Goal: Transaction & Acquisition: Register for event/course

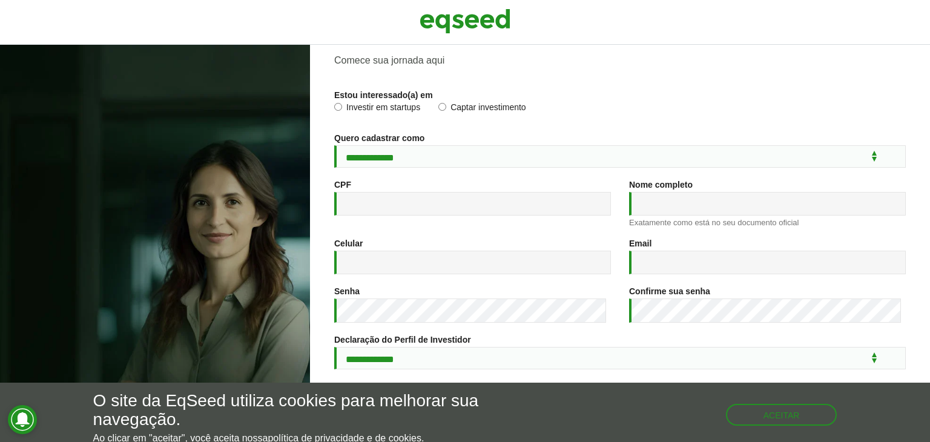
scroll to position [180, 0]
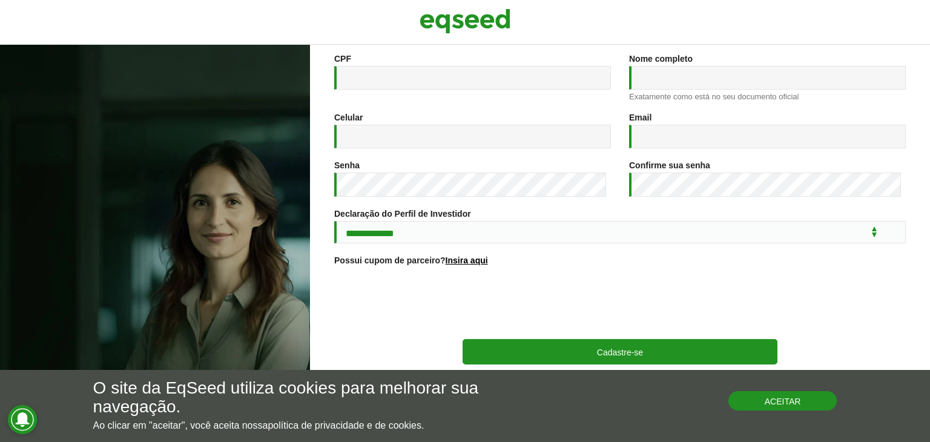
click at [797, 409] on button "Aceitar" at bounding box center [782, 400] width 109 height 19
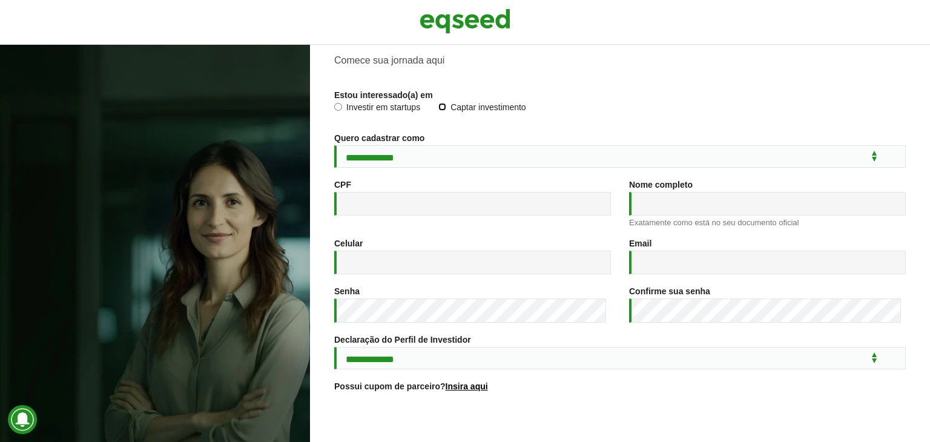
scroll to position [0, 0]
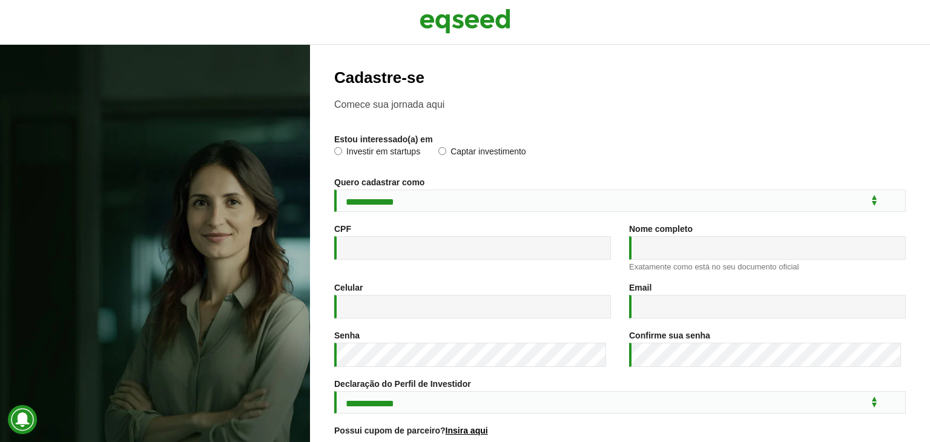
click at [336, 156] on label "Investir em startups" at bounding box center [377, 153] width 86 height 12
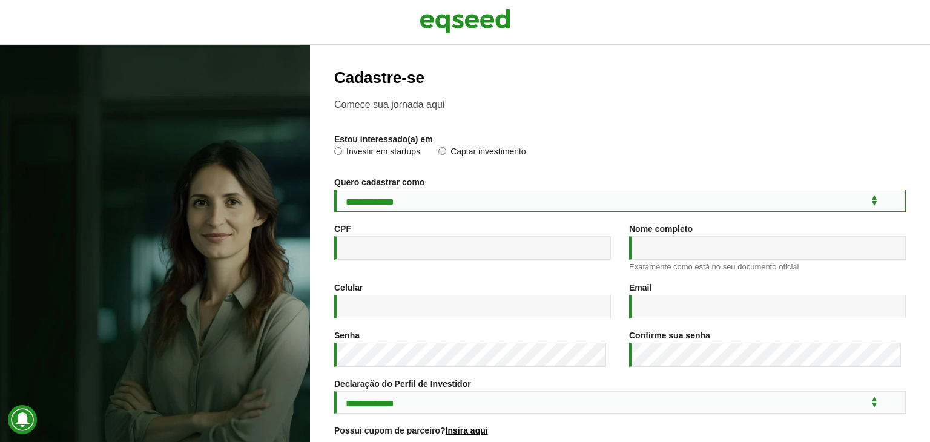
drag, startPoint x: 367, startPoint y: 204, endPoint x: 372, endPoint y: 210, distance: 7.8
click at [367, 204] on select "**********" at bounding box center [619, 200] width 571 height 22
select select "***"
click at [334, 191] on select "**********" at bounding box center [619, 200] width 571 height 22
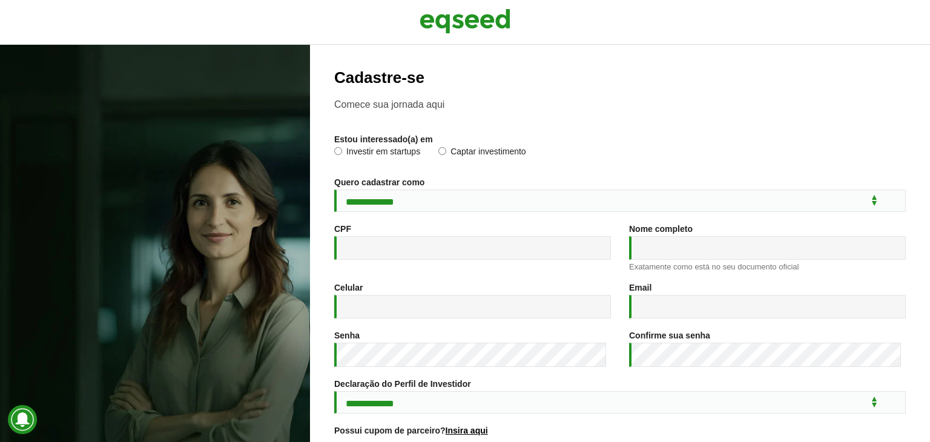
click at [439, 267] on div "CPF *" at bounding box center [472, 248] width 295 height 48
click at [437, 260] on input "CPF *" at bounding box center [472, 248] width 277 height 24
type input "**********"
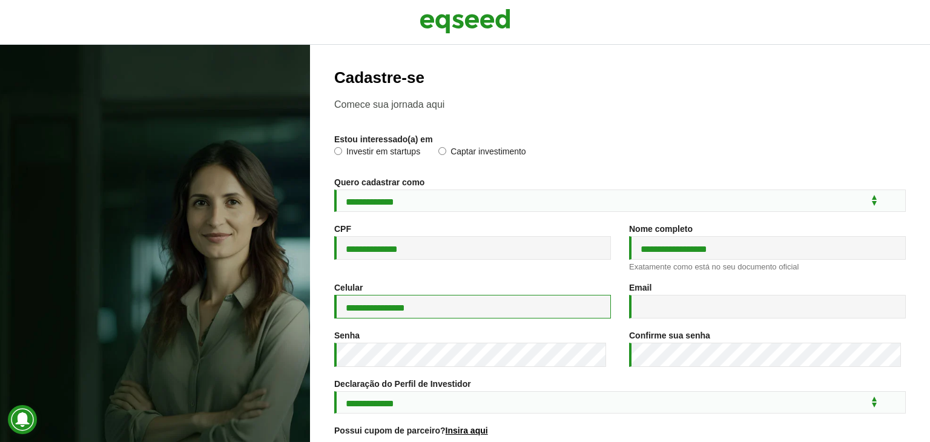
type input "**********"
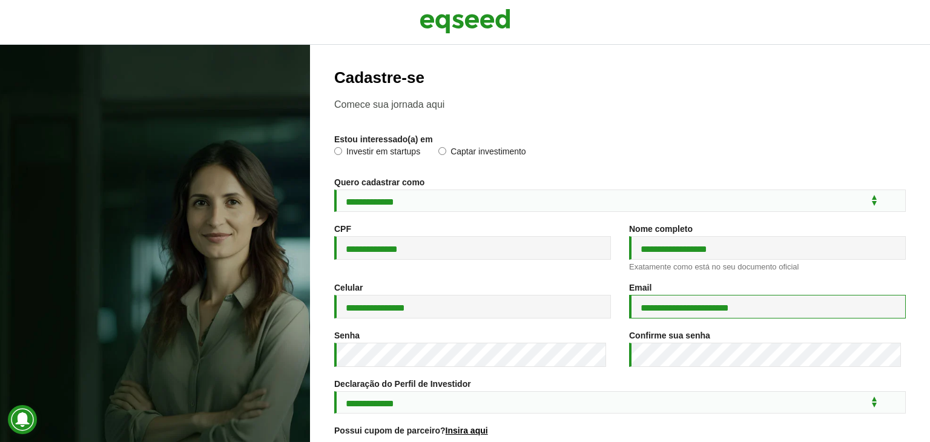
type input "**********"
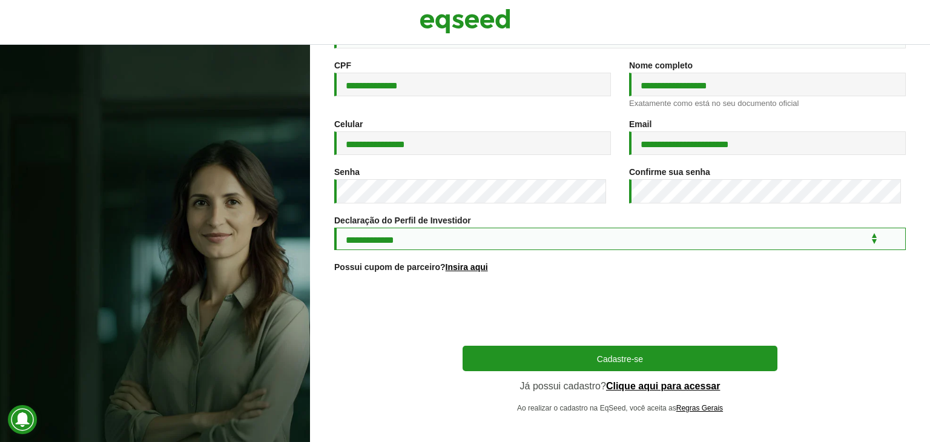
scroll to position [180, 0]
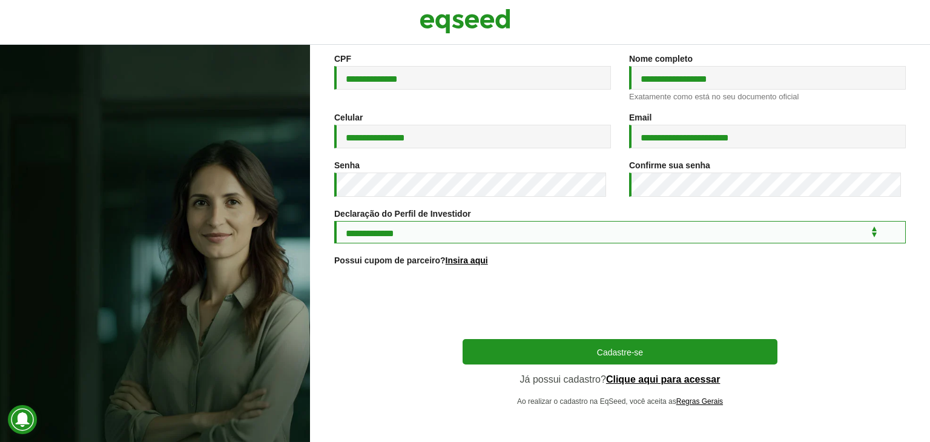
click at [449, 227] on select "**********" at bounding box center [619, 232] width 571 height 22
select select "***"
click at [334, 221] on select "**********" at bounding box center [619, 232] width 571 height 22
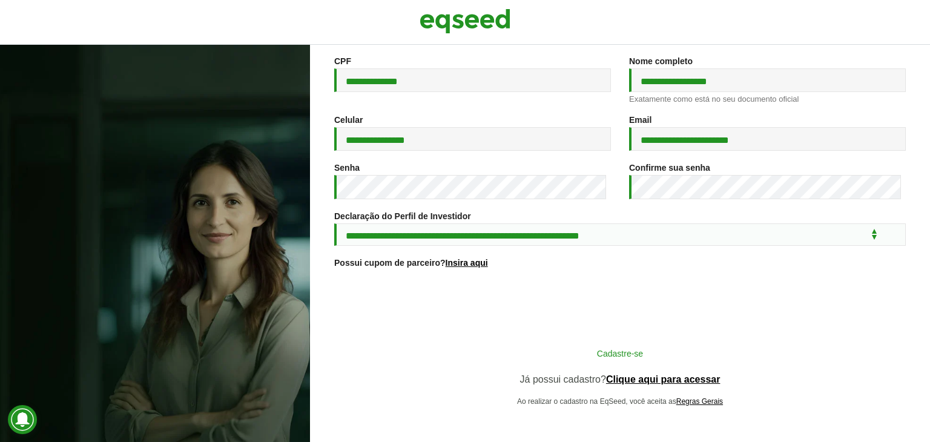
click at [545, 347] on button "Cadastre-se" at bounding box center [620, 352] width 315 height 23
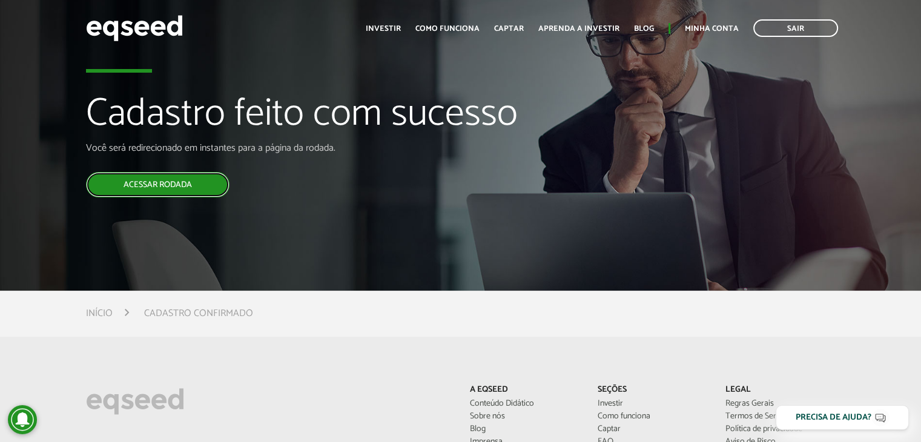
click at [207, 188] on link "Acessar rodada" at bounding box center [157, 184] width 143 height 25
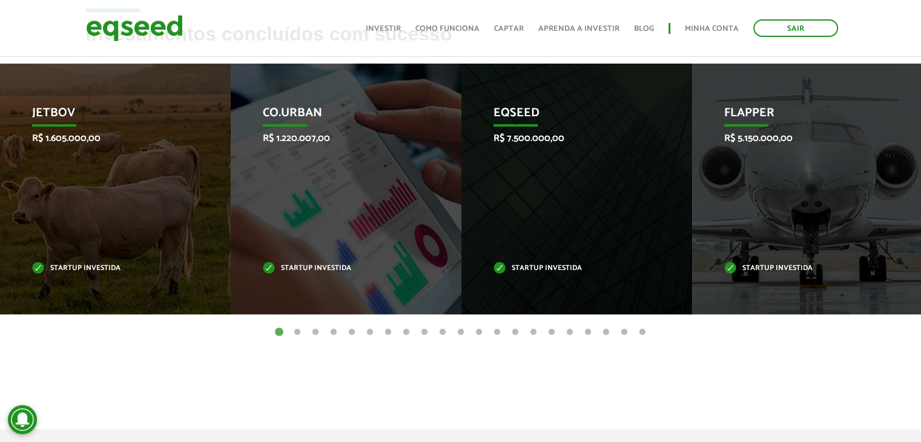
scroll to position [363, 0]
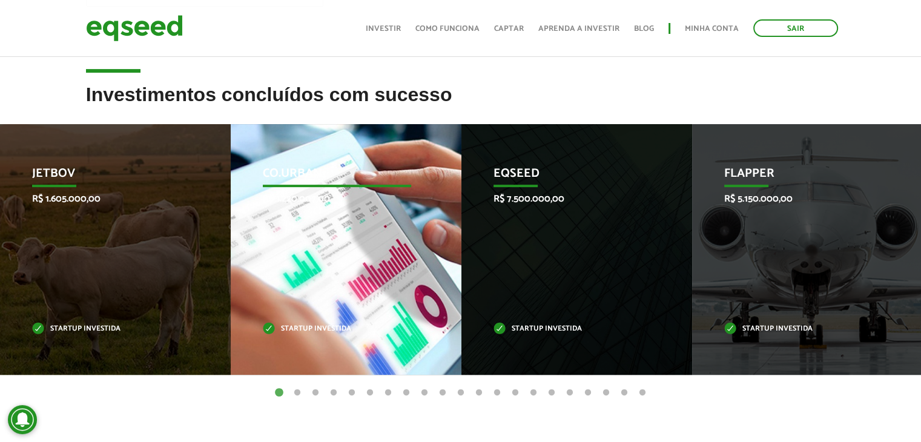
click at [307, 301] on div "Co.Urban R$ 1.220.007,00 Startup investida" at bounding box center [337, 249] width 212 height 251
click at [308, 329] on p "Startup investida" at bounding box center [337, 329] width 149 height 7
click at [314, 326] on p "Startup investida" at bounding box center [337, 329] width 149 height 7
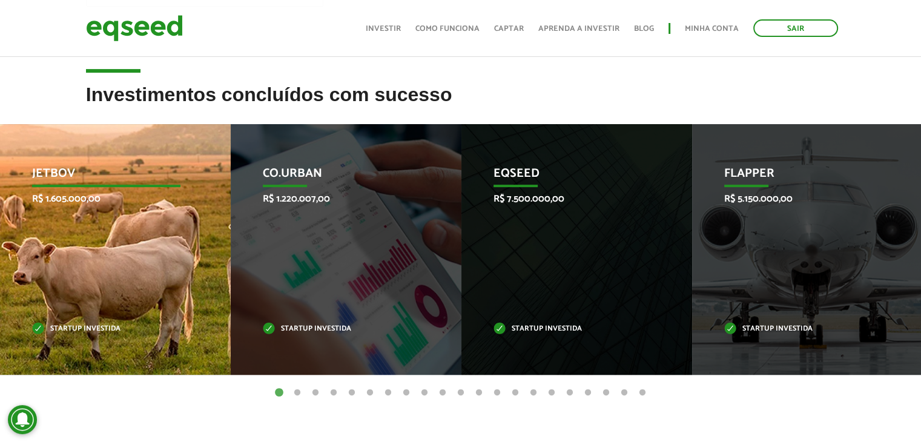
click at [73, 285] on div "JetBov R$ 1.605.000,00 Startup investida" at bounding box center [106, 249] width 212 height 251
click at [73, 284] on div "JetBov R$ 1.605.000,00 Startup investida" at bounding box center [106, 249] width 212 height 251
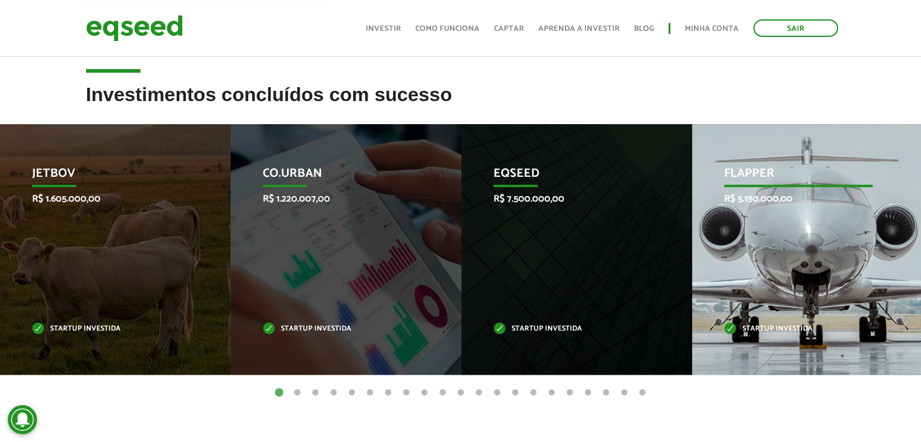
click at [780, 327] on p "Startup investida" at bounding box center [798, 329] width 149 height 7
click at [756, 186] on p "Flapper" at bounding box center [798, 176] width 149 height 21
click at [785, 274] on div "Flapper R$ 5.150.000,00 Startup investida" at bounding box center [798, 249] width 212 height 251
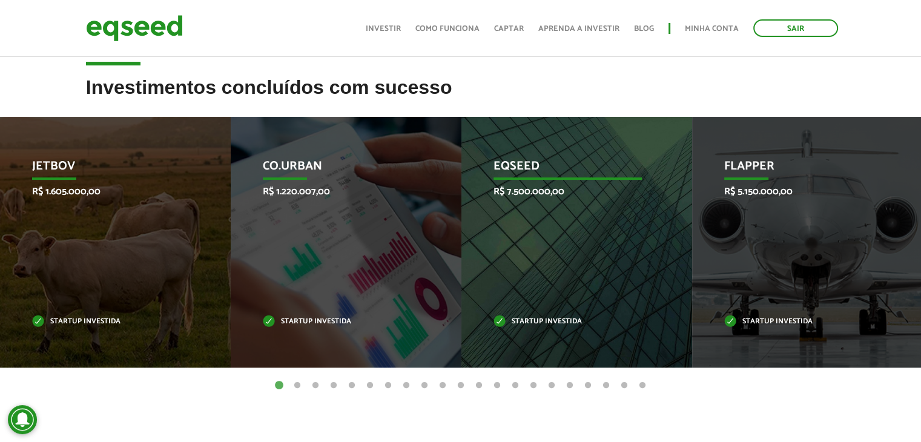
scroll to position [335, 0]
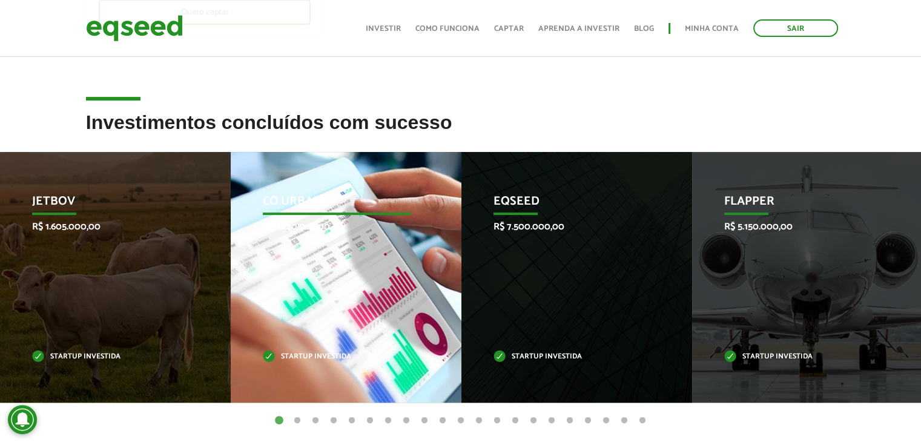
click at [329, 354] on p "Startup investida" at bounding box center [337, 357] width 149 height 7
click at [372, 225] on p "R$ 1.220.007,00" at bounding box center [337, 227] width 149 height 12
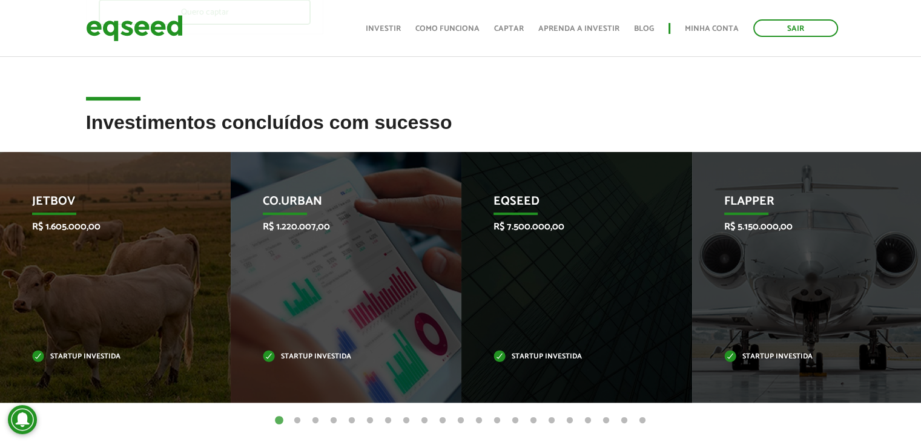
click at [298, 420] on button "2" at bounding box center [297, 421] width 12 height 12
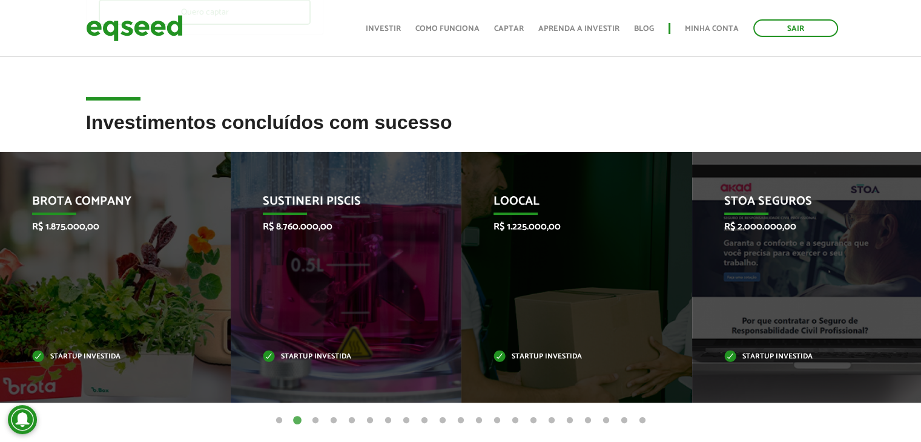
click at [642, 418] on button "21" at bounding box center [642, 421] width 12 height 12
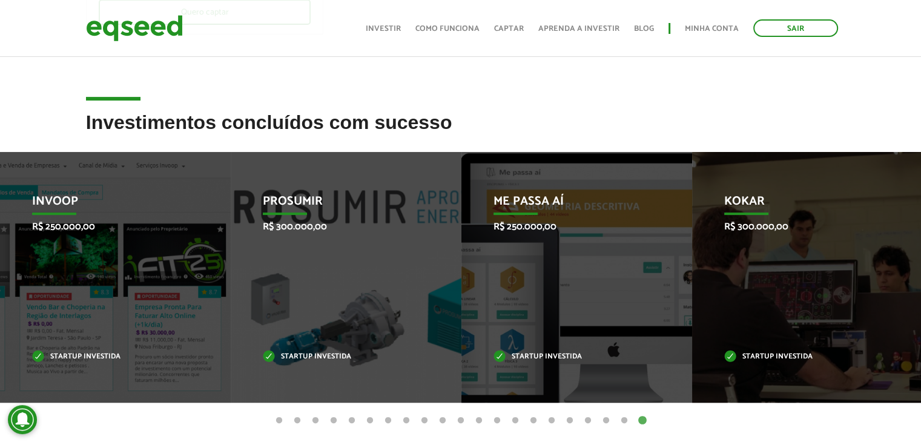
click at [642, 420] on button "21" at bounding box center [642, 421] width 12 height 12
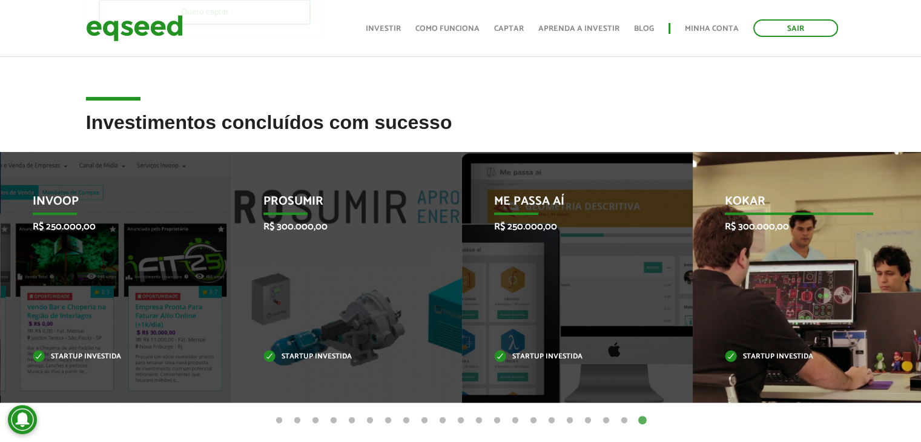
click at [761, 248] on div "Kokar R$ 300.000,00 Startup investida" at bounding box center [799, 277] width 212 height 251
click at [761, 248] on div "Kokar R$ 300.000,00 Startup investida" at bounding box center [798, 277] width 212 height 251
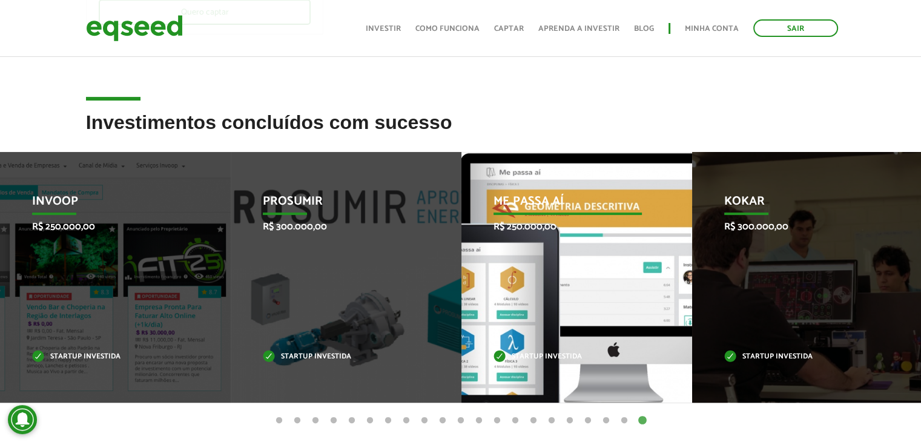
click at [612, 268] on div "Me Passa Aí R$ 250.000,00 Startup investida" at bounding box center [567, 277] width 212 height 251
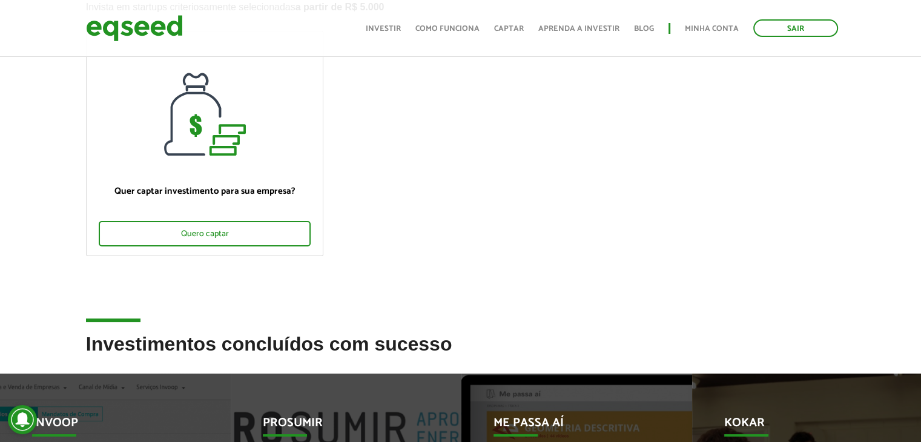
scroll to position [0, 0]
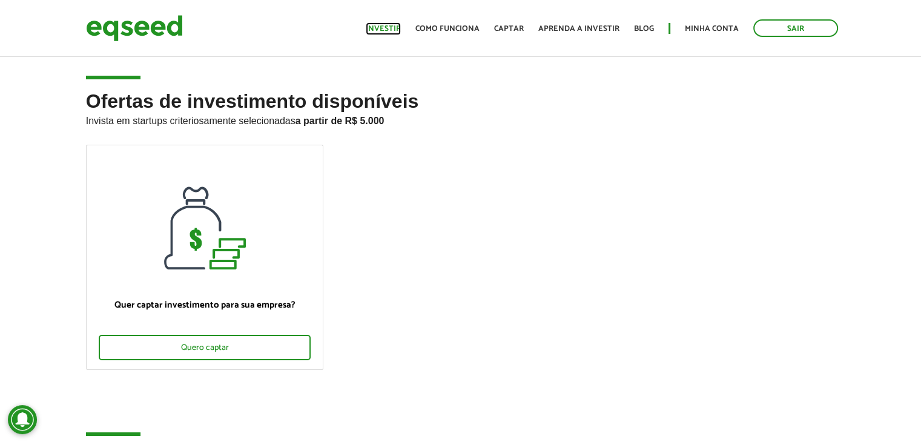
click at [393, 29] on link "Investir" at bounding box center [383, 29] width 35 height 8
click at [395, 30] on link "Investir" at bounding box center [383, 29] width 35 height 8
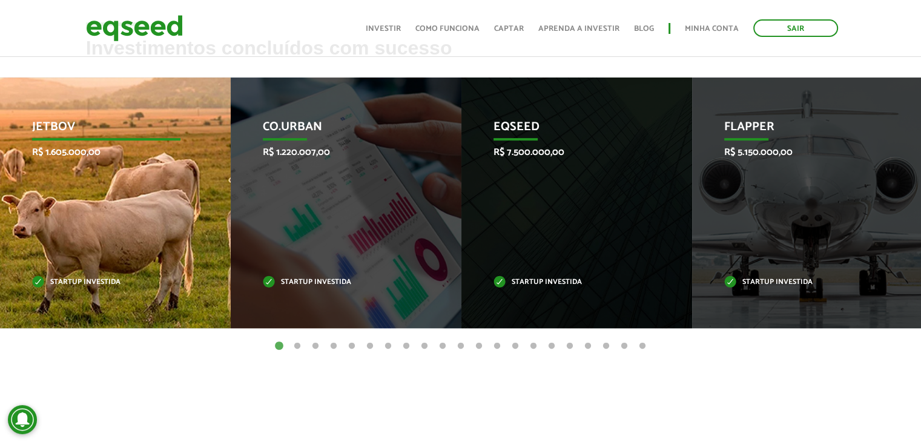
scroll to position [424, 0]
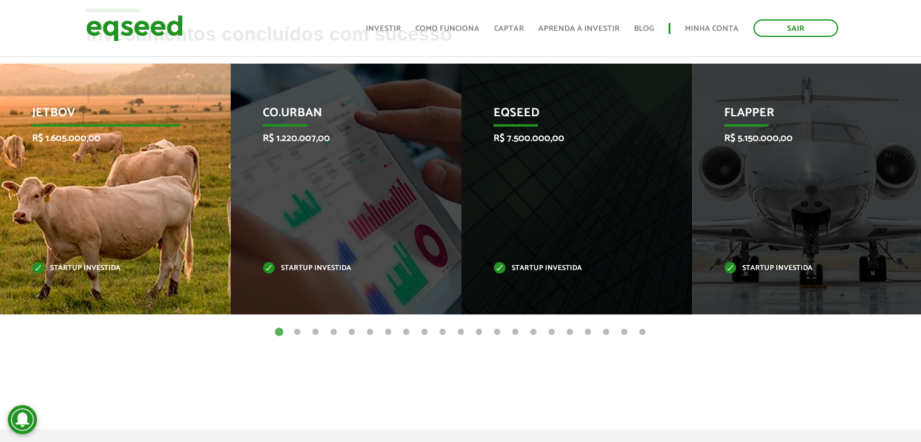
click at [174, 204] on div "JetBov R$ 1.605.000,00 Startup investida" at bounding box center [106, 189] width 212 height 251
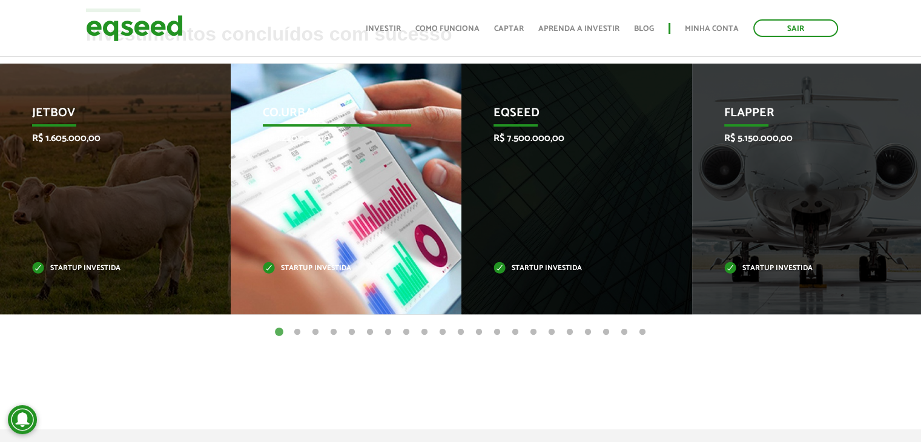
click at [311, 226] on div "Co.Urban R$ 1.220.007,00 Startup investida" at bounding box center [337, 189] width 212 height 251
click at [321, 265] on p "Startup investida" at bounding box center [337, 268] width 149 height 7
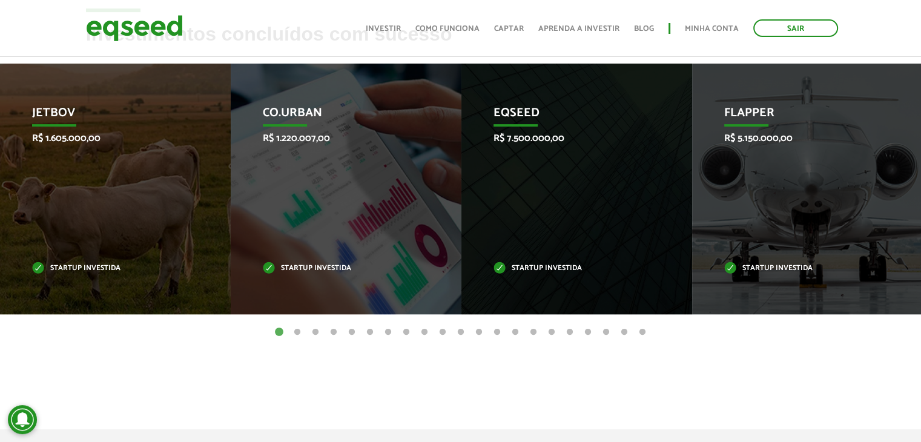
click at [298, 332] on button "2" at bounding box center [297, 332] width 12 height 12
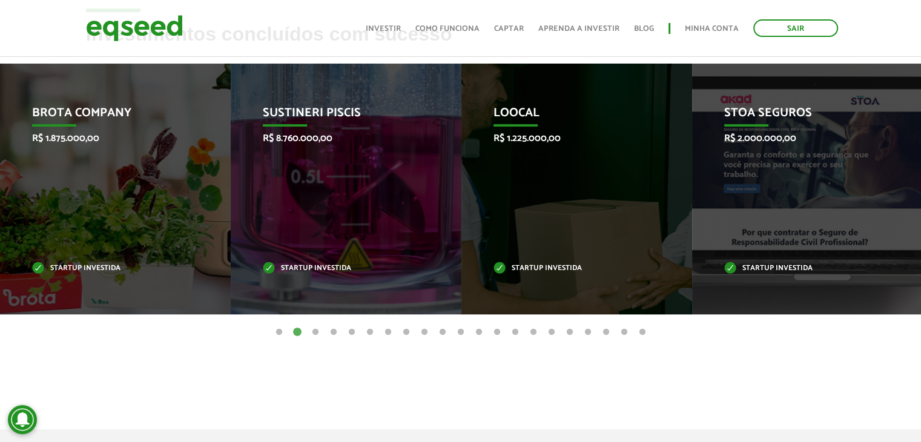
click at [315, 332] on button "3" at bounding box center [315, 332] width 12 height 12
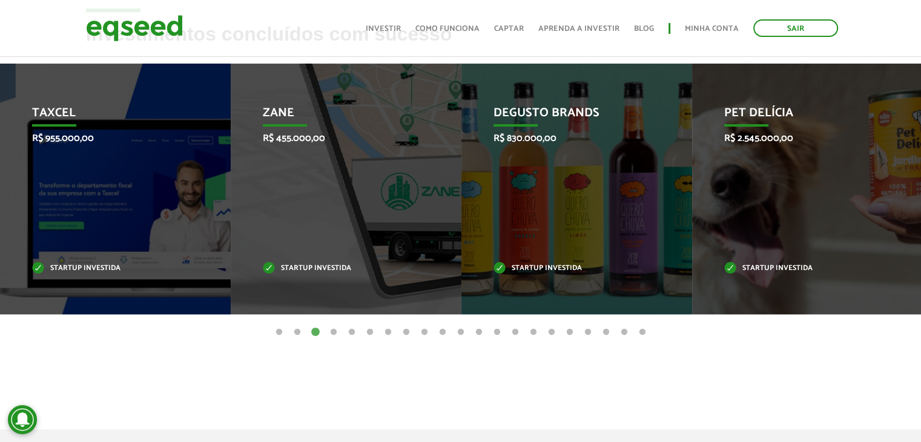
click at [334, 332] on button "4" at bounding box center [334, 332] width 12 height 12
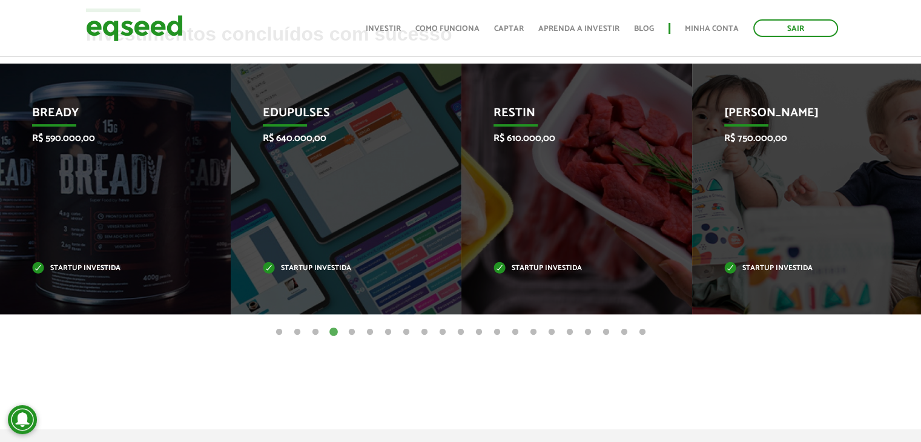
click at [349, 331] on button "5" at bounding box center [352, 332] width 12 height 12
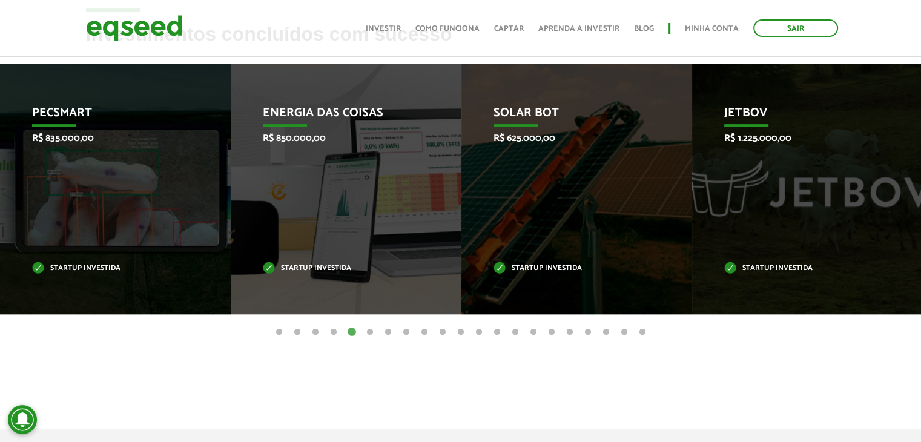
click at [370, 333] on button "6" at bounding box center [370, 332] width 12 height 12
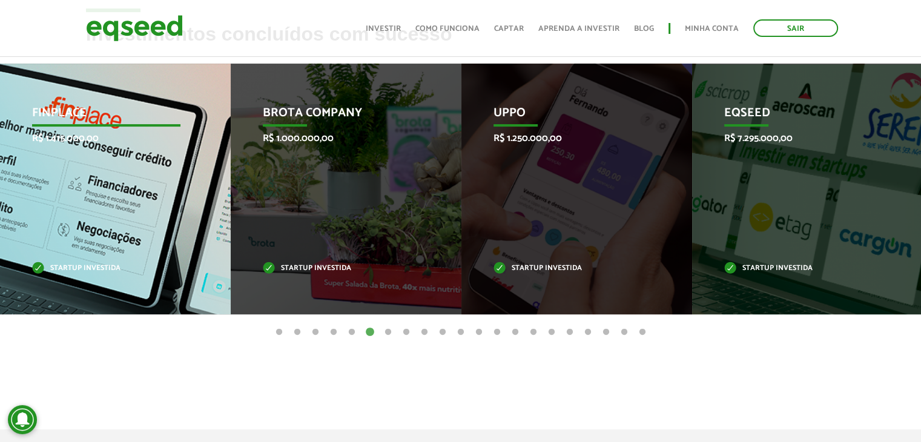
click at [36, 182] on div "Finplace R$ 1.415.000,00 Startup investida" at bounding box center [106, 189] width 212 height 251
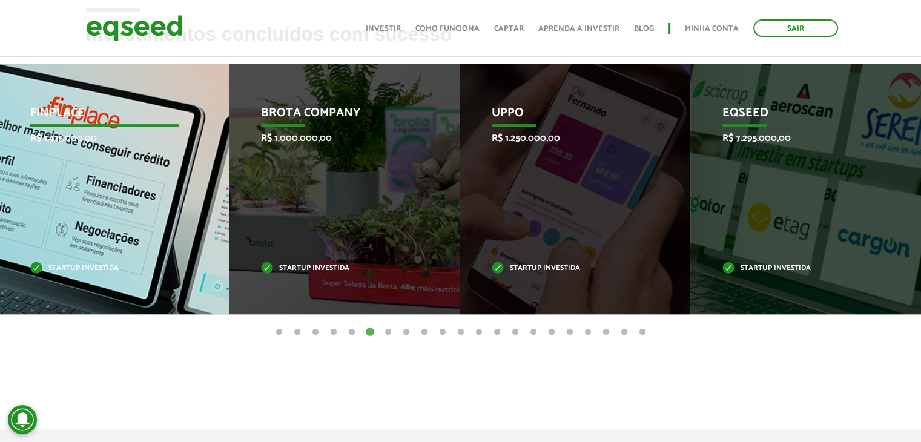
click at [95, 116] on p "Finplace" at bounding box center [104, 116] width 149 height 21
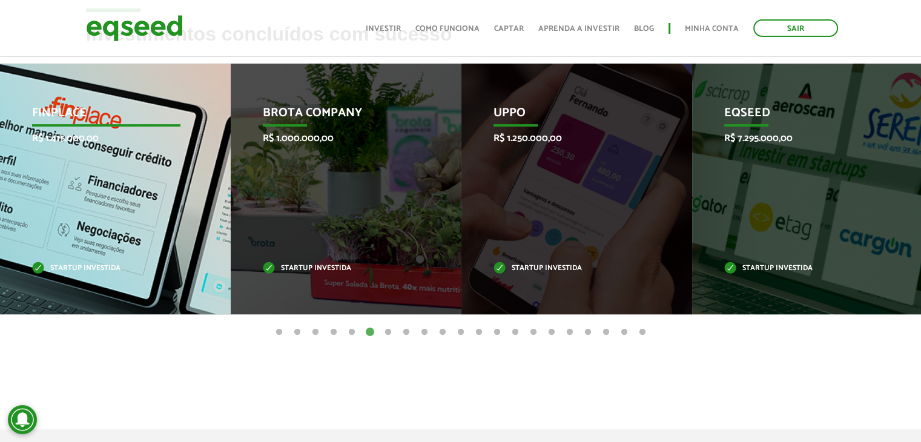
click at [96, 116] on p "Finplace" at bounding box center [106, 116] width 149 height 21
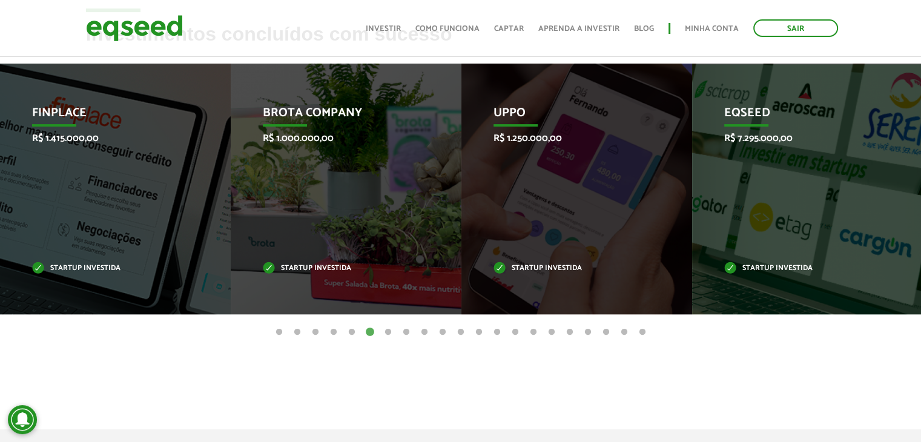
click at [387, 334] on button "7" at bounding box center [388, 332] width 12 height 12
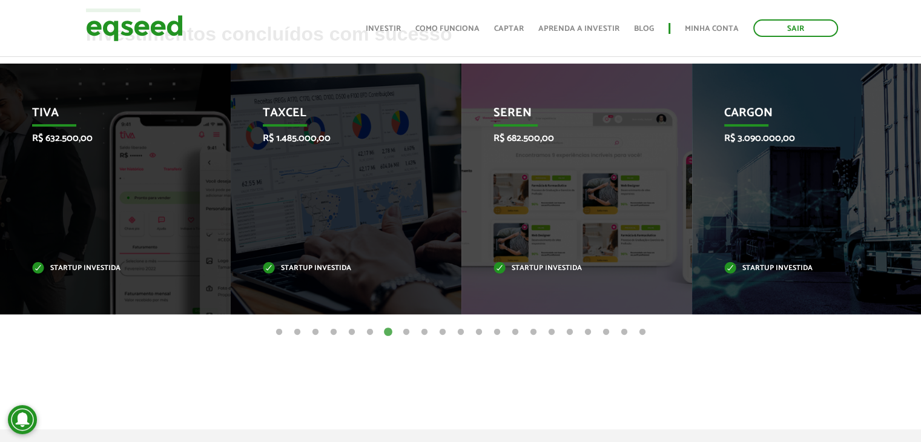
click at [408, 335] on button "8" at bounding box center [406, 332] width 12 height 12
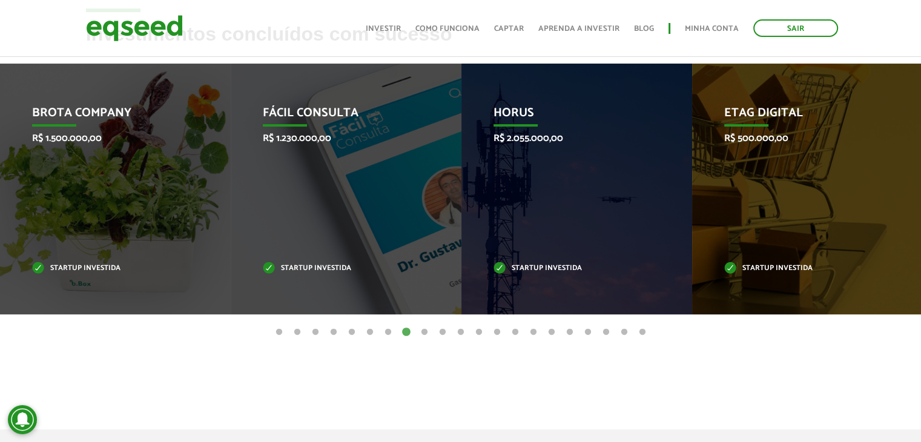
click at [423, 332] on button "9" at bounding box center [424, 332] width 12 height 12
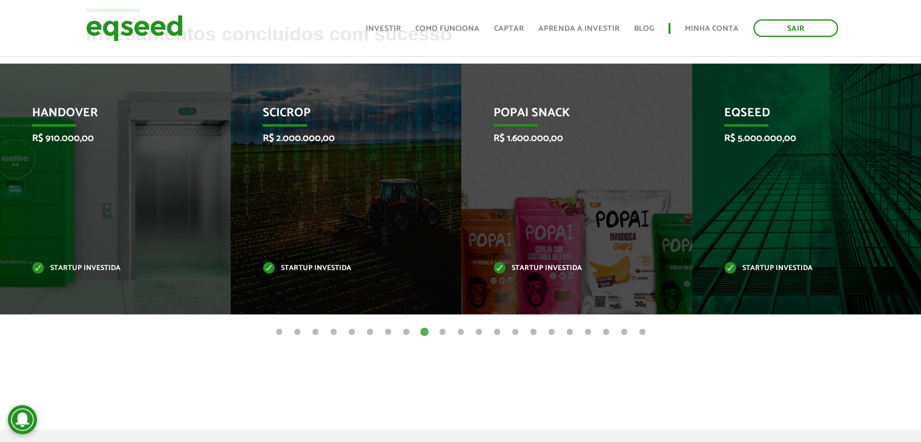
click at [443, 330] on button "10" at bounding box center [442, 332] width 12 height 12
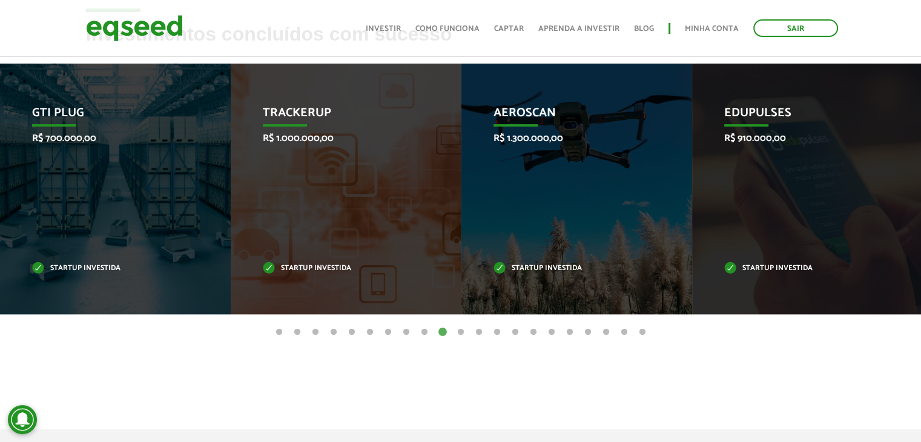
click at [460, 329] on button "11" at bounding box center [461, 332] width 12 height 12
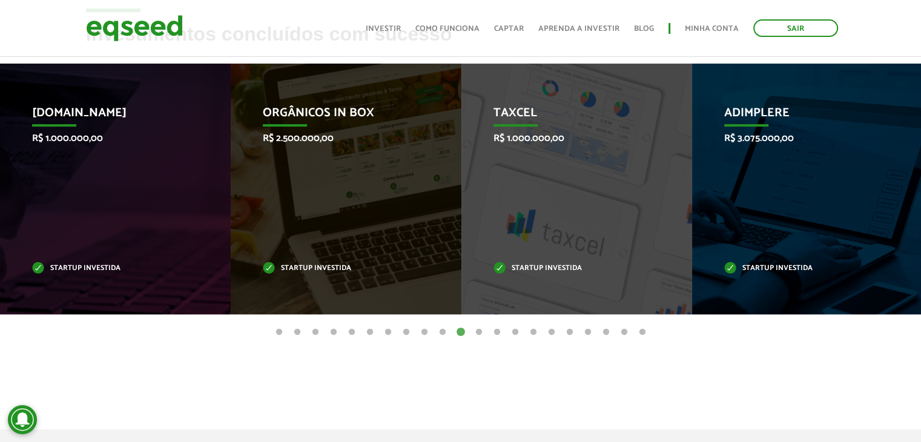
click at [481, 334] on button "12" at bounding box center [479, 332] width 12 height 12
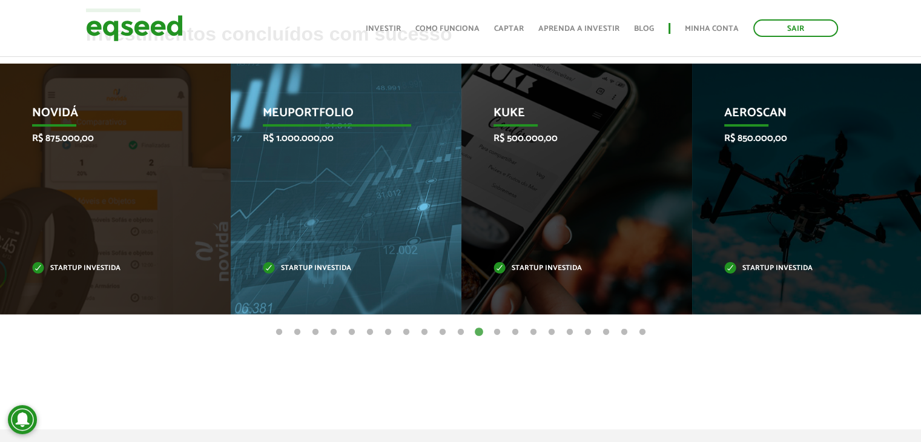
click at [309, 139] on p "R$ 1.000.000,00" at bounding box center [337, 139] width 149 height 12
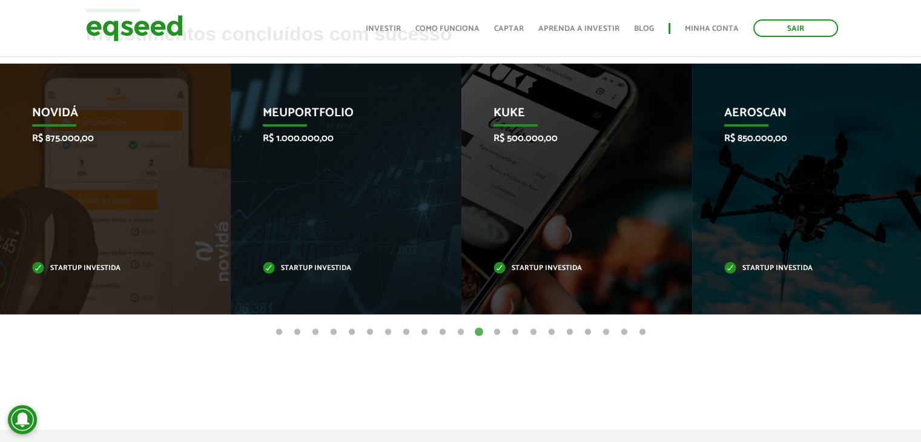
click at [495, 332] on button "13" at bounding box center [497, 332] width 12 height 12
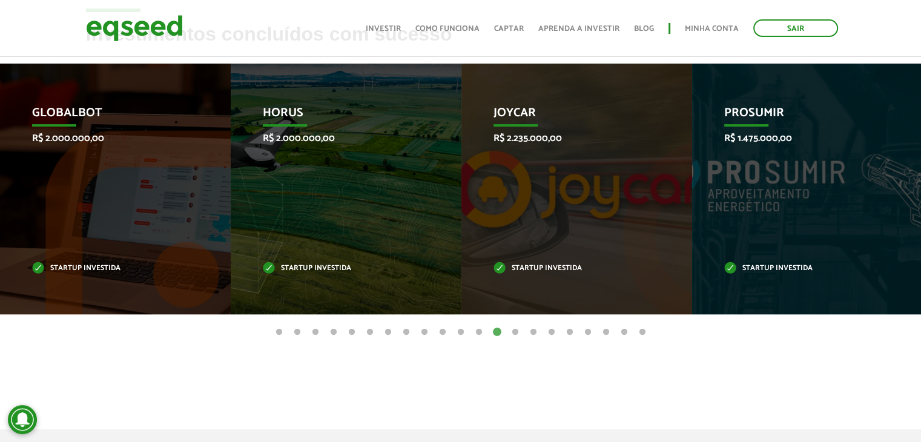
click at [512, 332] on button "14" at bounding box center [515, 332] width 12 height 12
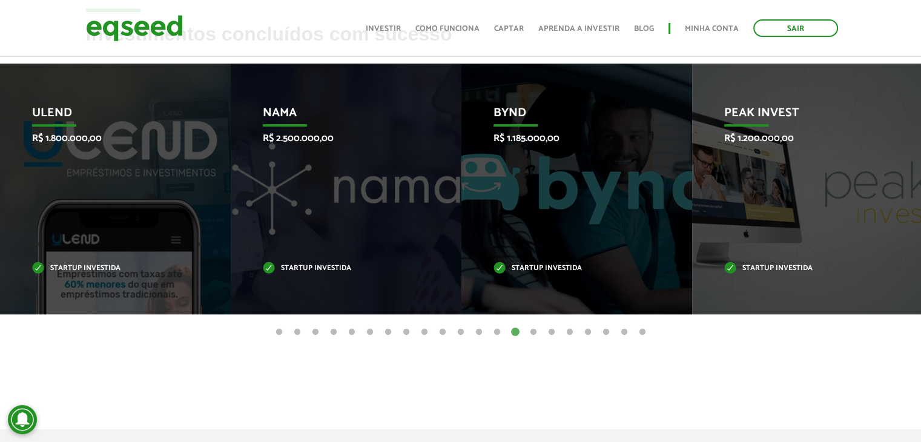
click at [535, 334] on button "15" at bounding box center [533, 332] width 12 height 12
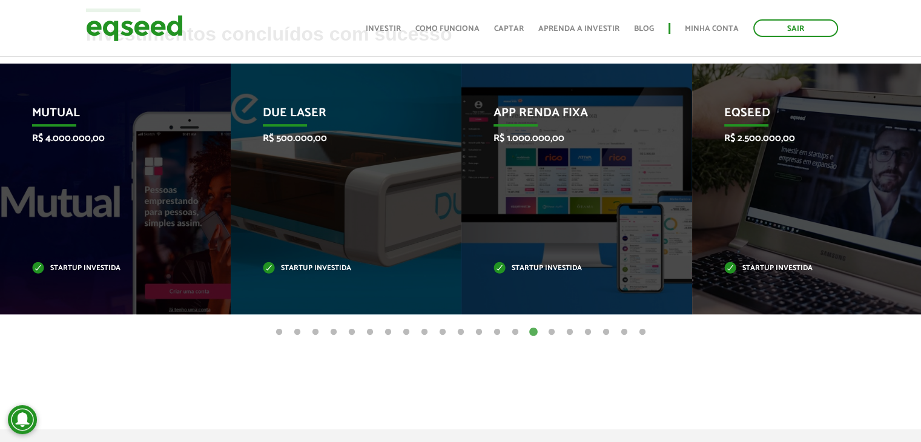
click at [551, 334] on button "16" at bounding box center [551, 332] width 12 height 12
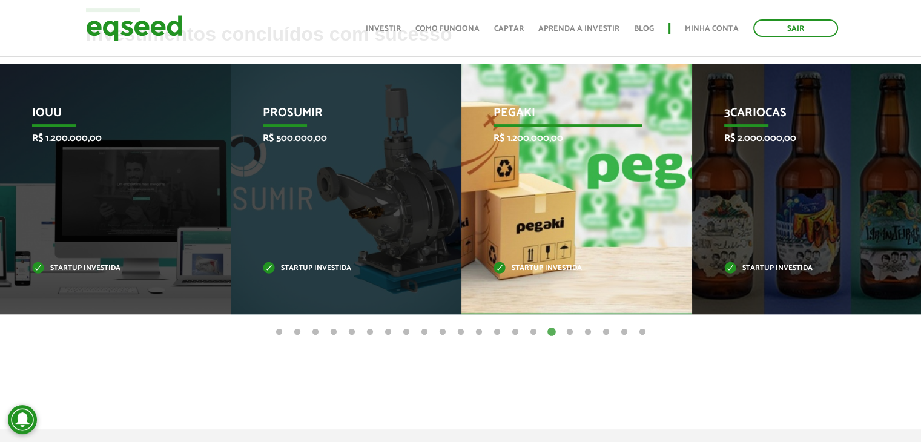
click at [551, 161] on div "Pegaki R$ 1.200.000,00 Startup investida" at bounding box center [567, 189] width 212 height 251
click at [555, 260] on div "Pegaki R$ 1.200.000,00 Startup investida" at bounding box center [567, 189] width 212 height 251
drag, startPoint x: 554, startPoint y: 260, endPoint x: 558, endPoint y: 270, distance: 11.1
click at [554, 261] on div "Pegaki R$ 1.200.000,00 Startup investida" at bounding box center [567, 189] width 212 height 251
click at [559, 271] on p "Startup investida" at bounding box center [568, 268] width 149 height 7
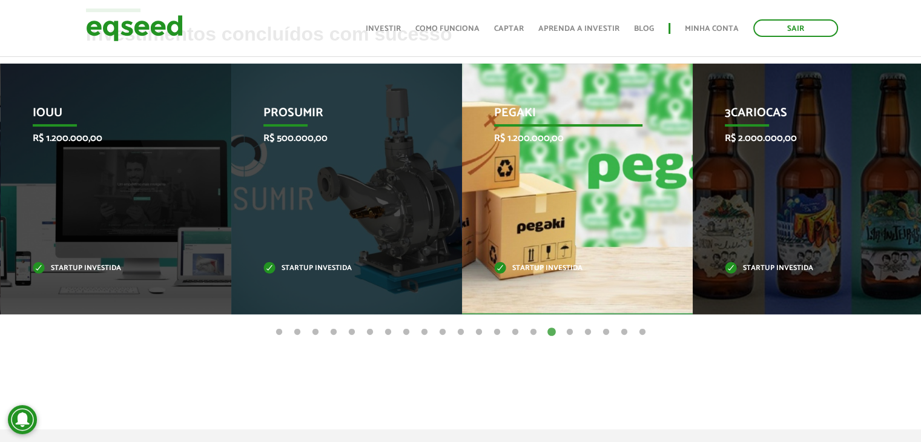
click at [563, 265] on p "Startup investida" at bounding box center [568, 268] width 149 height 7
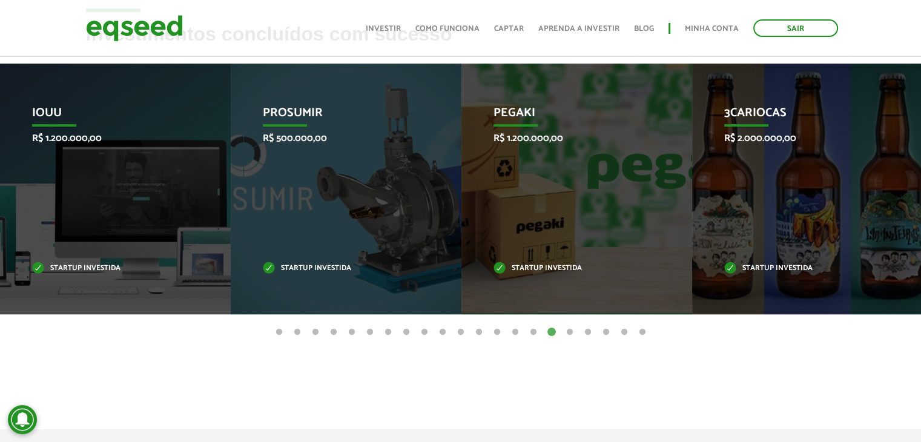
click at [566, 332] on button "17" at bounding box center [570, 332] width 12 height 12
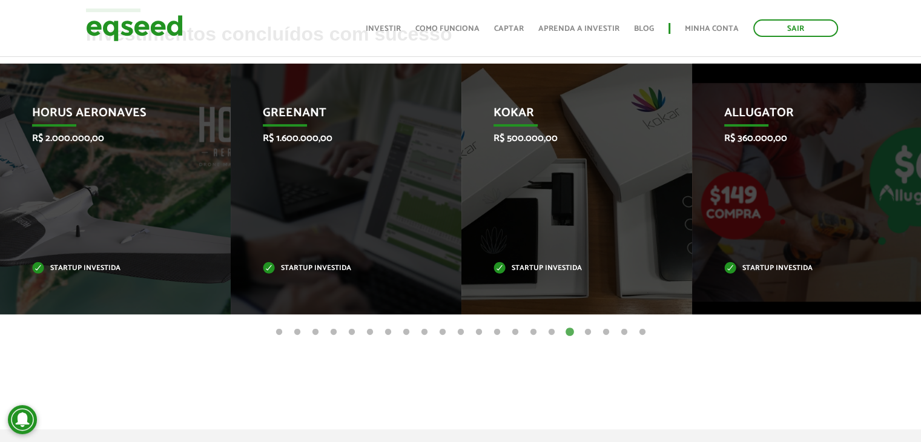
click at [590, 331] on button "18" at bounding box center [588, 332] width 12 height 12
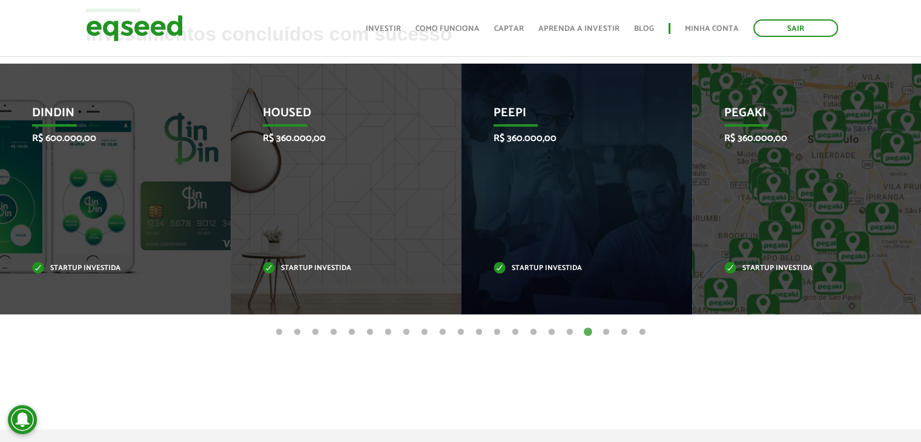
click at [606, 334] on button "19" at bounding box center [606, 332] width 12 height 12
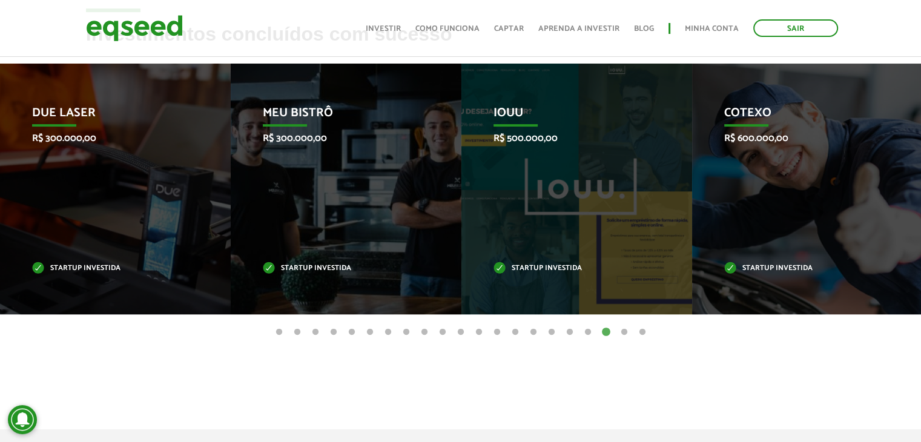
click at [625, 334] on button "20" at bounding box center [624, 332] width 12 height 12
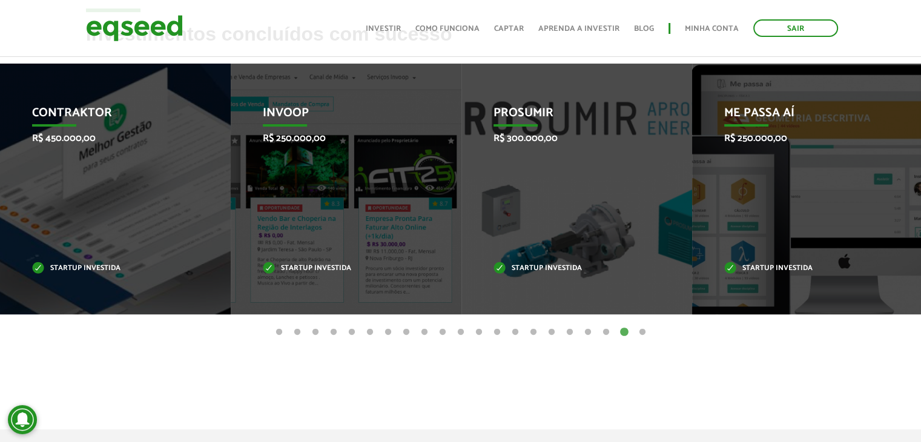
click at [643, 332] on button "21" at bounding box center [642, 332] width 12 height 12
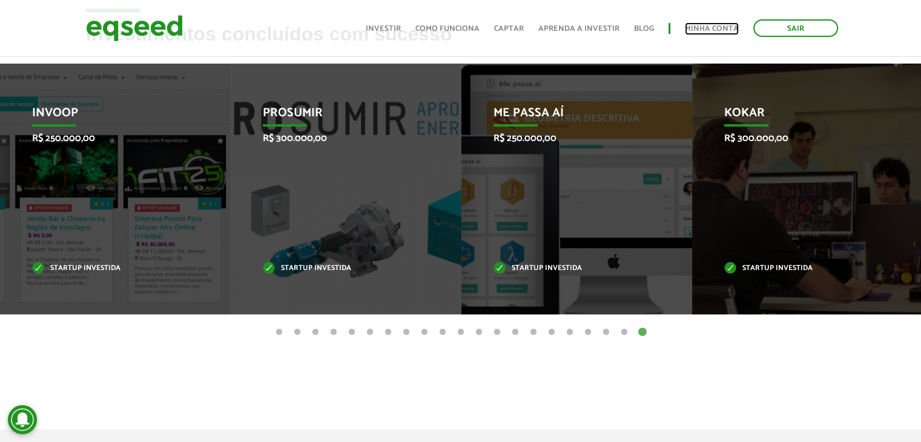
click at [707, 25] on link "Minha conta" at bounding box center [712, 29] width 54 height 8
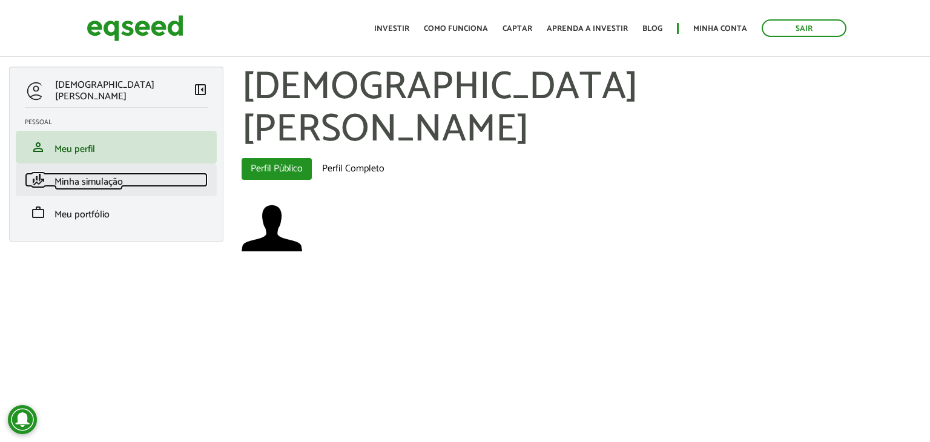
click at [117, 183] on span "Minha simulação" at bounding box center [88, 182] width 68 height 16
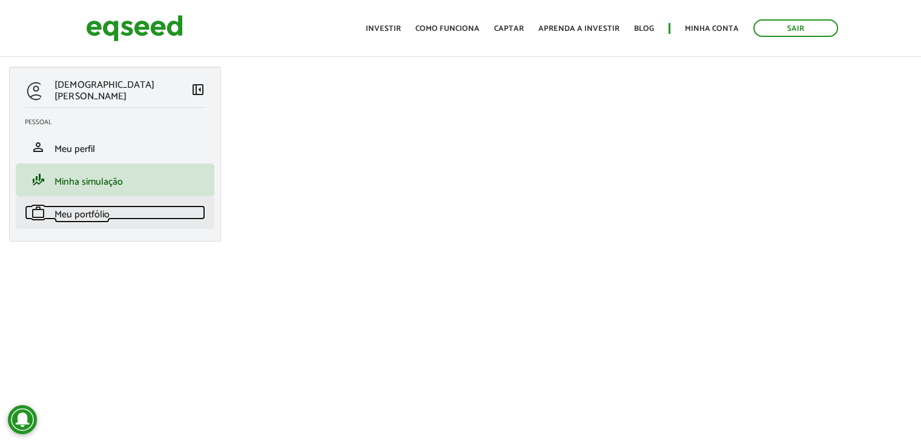
click at [109, 208] on span "Meu portfólio" at bounding box center [81, 214] width 55 height 16
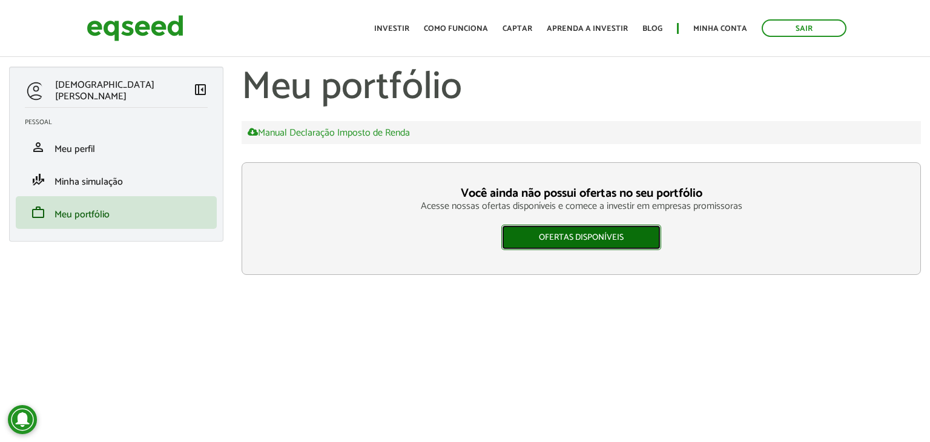
click at [562, 242] on link "Ofertas disponíveis" at bounding box center [581, 237] width 160 height 25
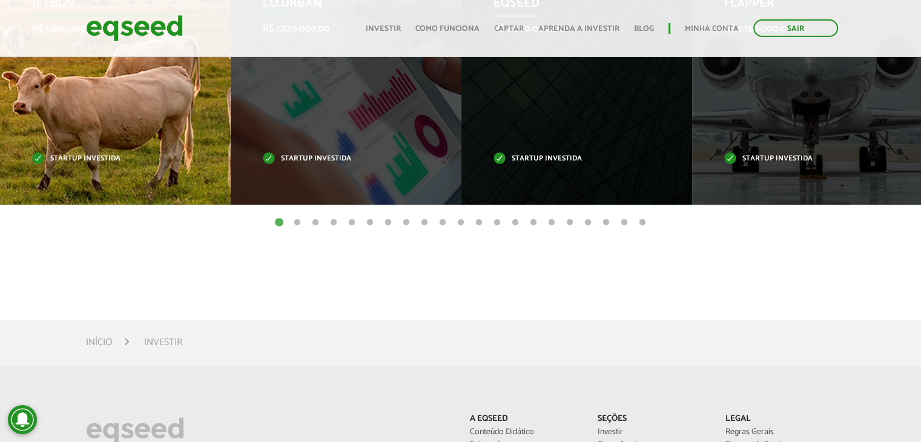
scroll to position [545, 0]
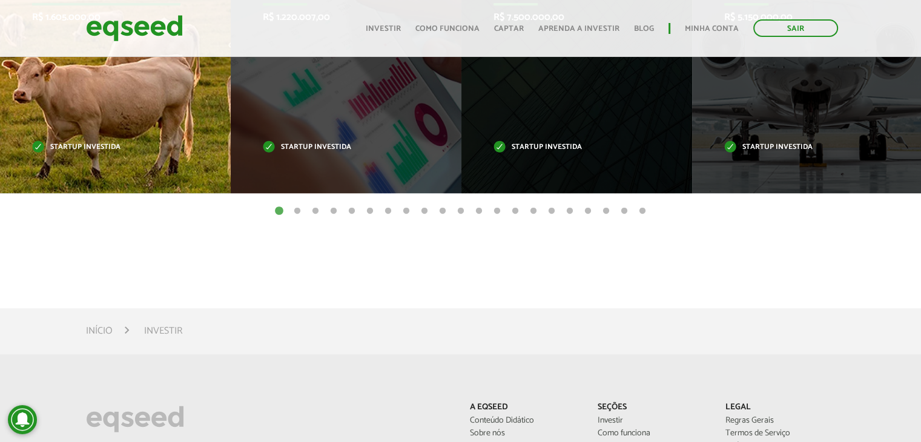
click at [78, 147] on p "Startup investida" at bounding box center [106, 147] width 149 height 7
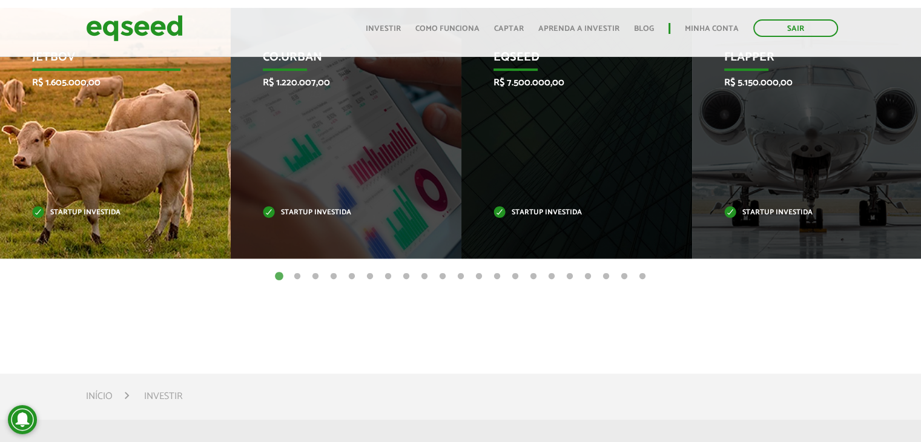
scroll to position [424, 0]
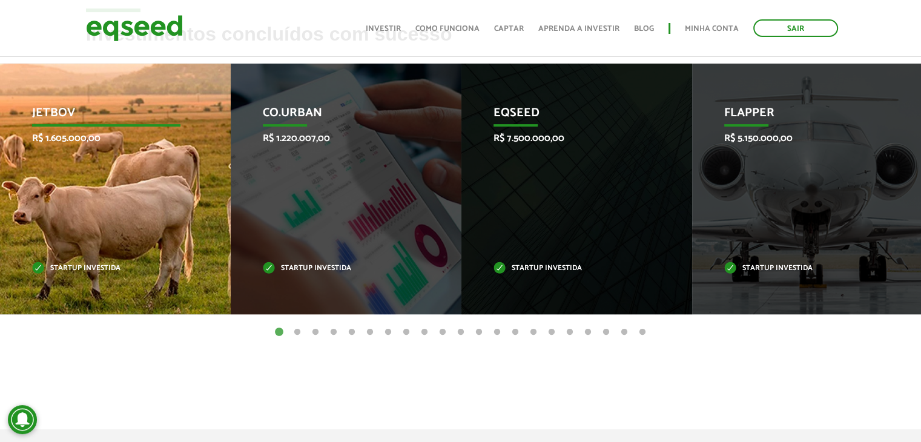
click at [58, 113] on p "JetBov" at bounding box center [106, 116] width 149 height 21
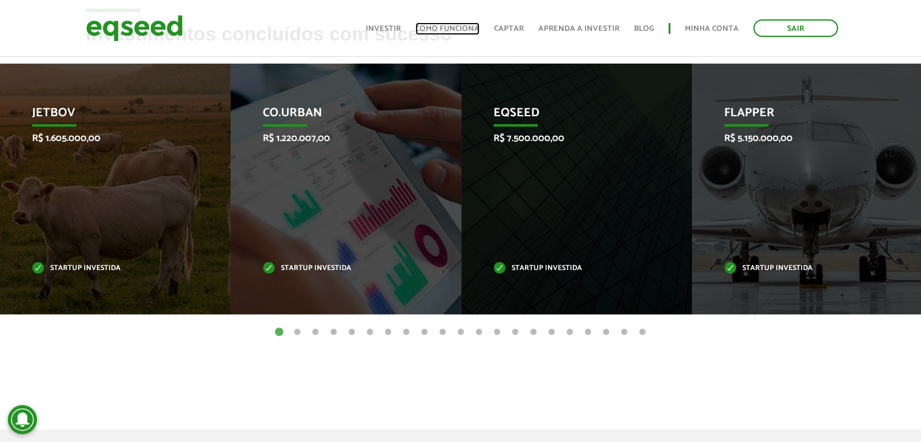
click at [433, 27] on link "Como funciona" at bounding box center [447, 29] width 64 height 8
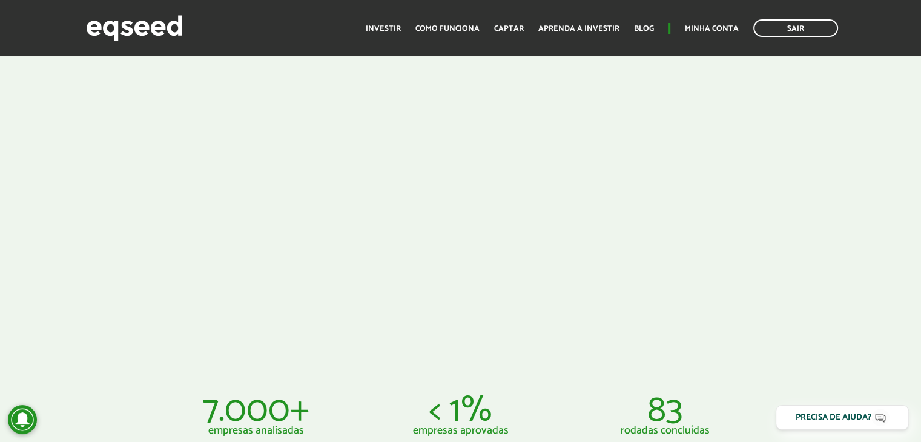
scroll to position [424, 0]
click at [791, 225] on div at bounding box center [460, 174] width 921 height 372
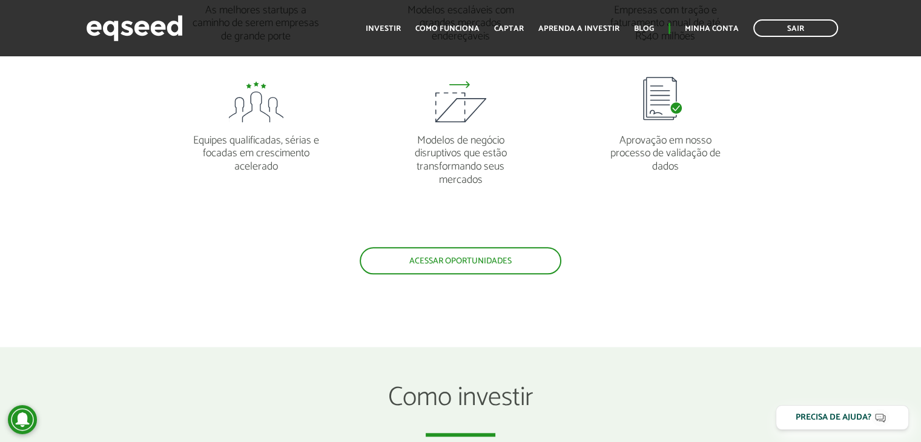
scroll to position [1150, 0]
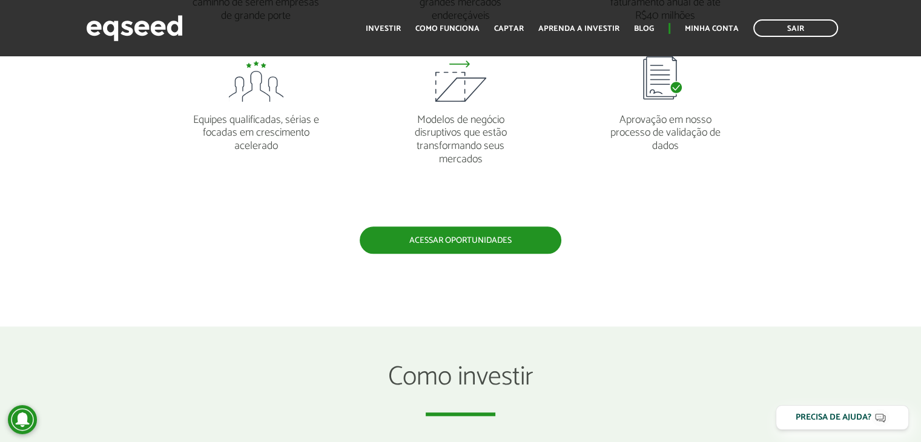
click at [513, 245] on link "Acessar oportunidades" at bounding box center [461, 239] width 202 height 27
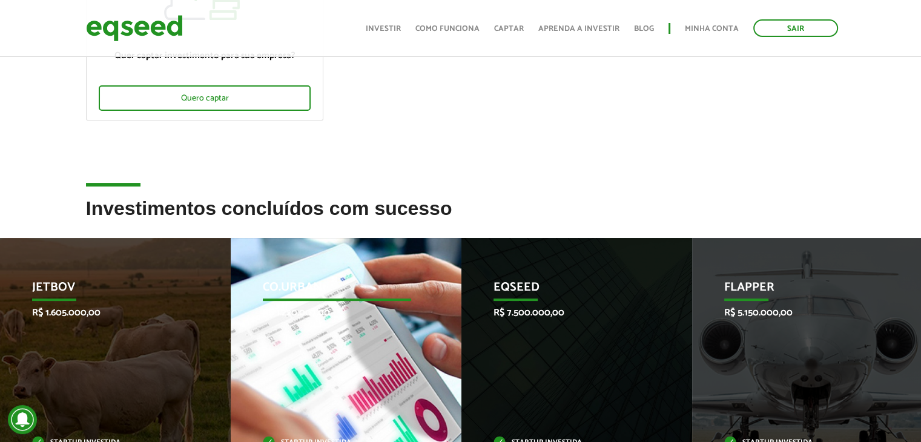
scroll to position [303, 0]
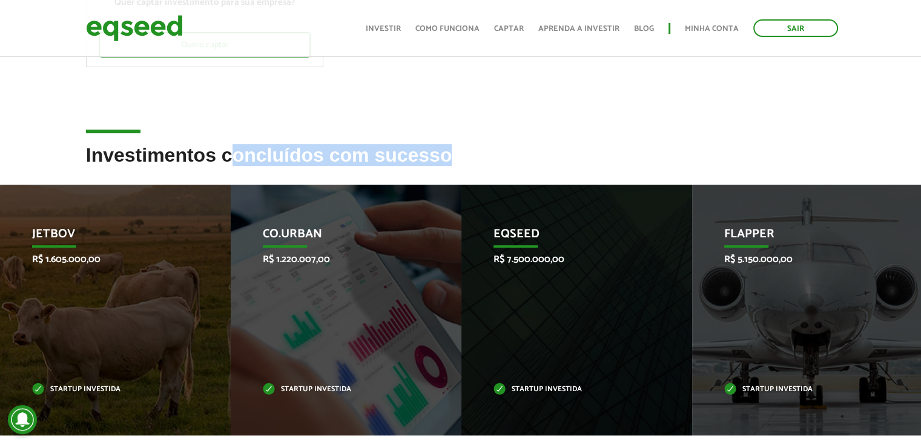
drag, startPoint x: 236, startPoint y: 153, endPoint x: 584, endPoint y: 153, distance: 347.5
click at [584, 153] on h2 "Investimentos concluídos com sucesso" at bounding box center [460, 164] width 749 height 39
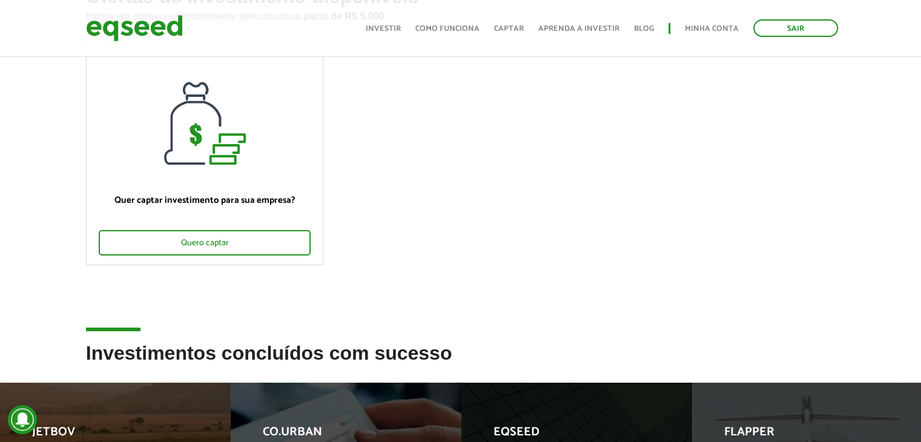
scroll to position [0, 0]
